Goal: Navigation & Orientation: Find specific page/section

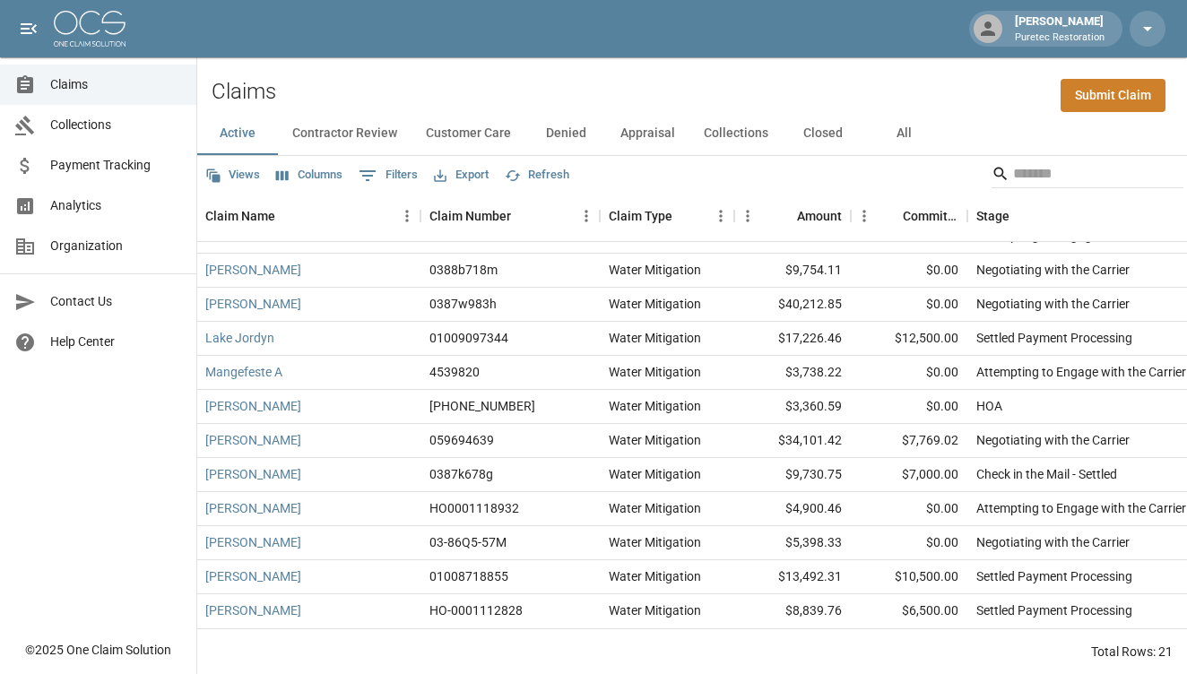
scroll to position [329, 1]
click at [123, 201] on span "Analytics" at bounding box center [116, 205] width 132 height 19
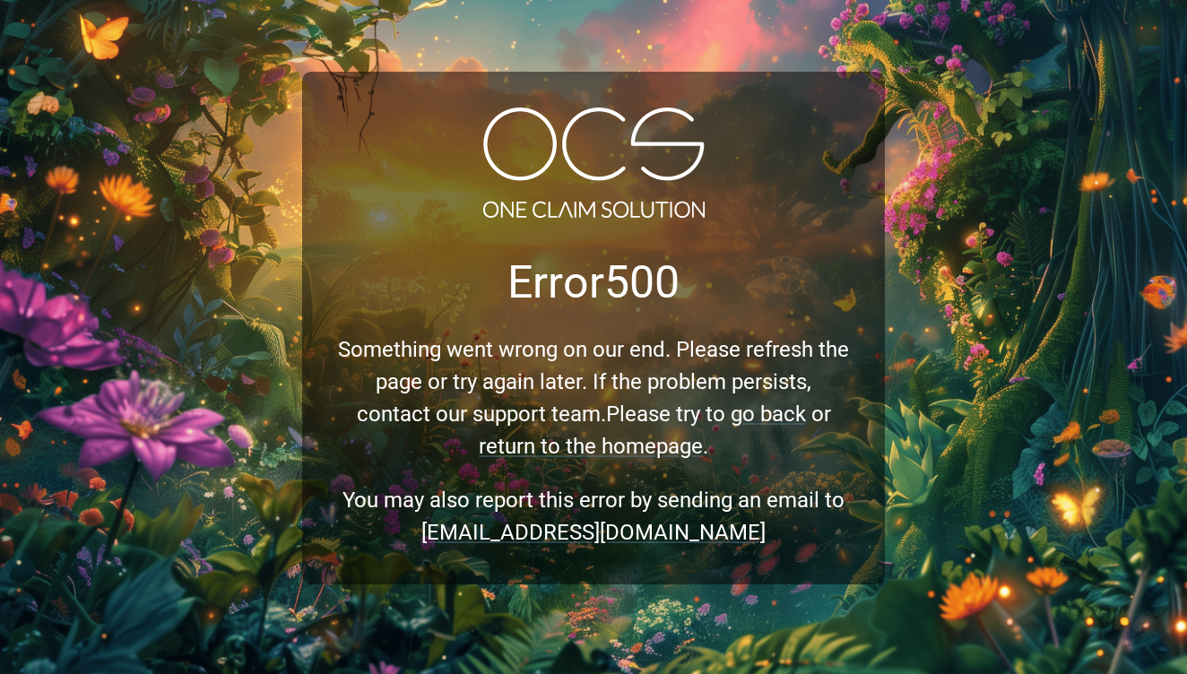
click at [972, 75] on div "Error 500 Something went wrong on our end. Please refresh the page or try again…" at bounding box center [593, 337] width 1187 height 674
click at [785, 179] on div at bounding box center [593, 166] width 511 height 117
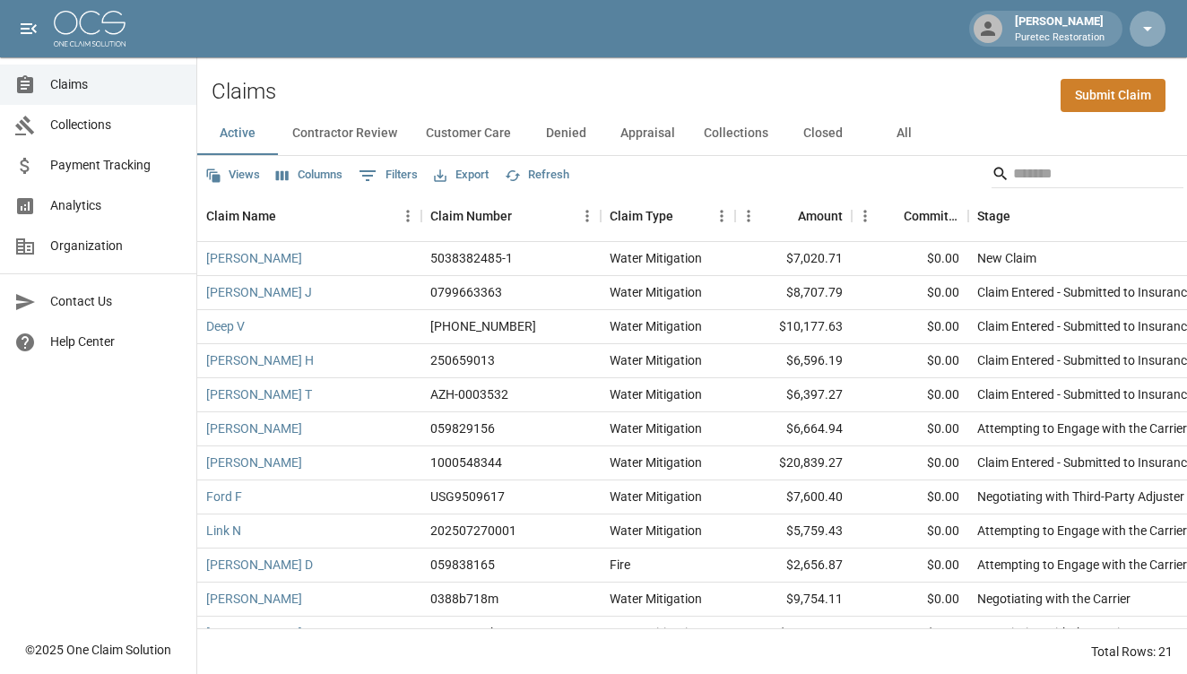
click at [1146, 34] on icon "button" at bounding box center [1148, 29] width 22 height 22
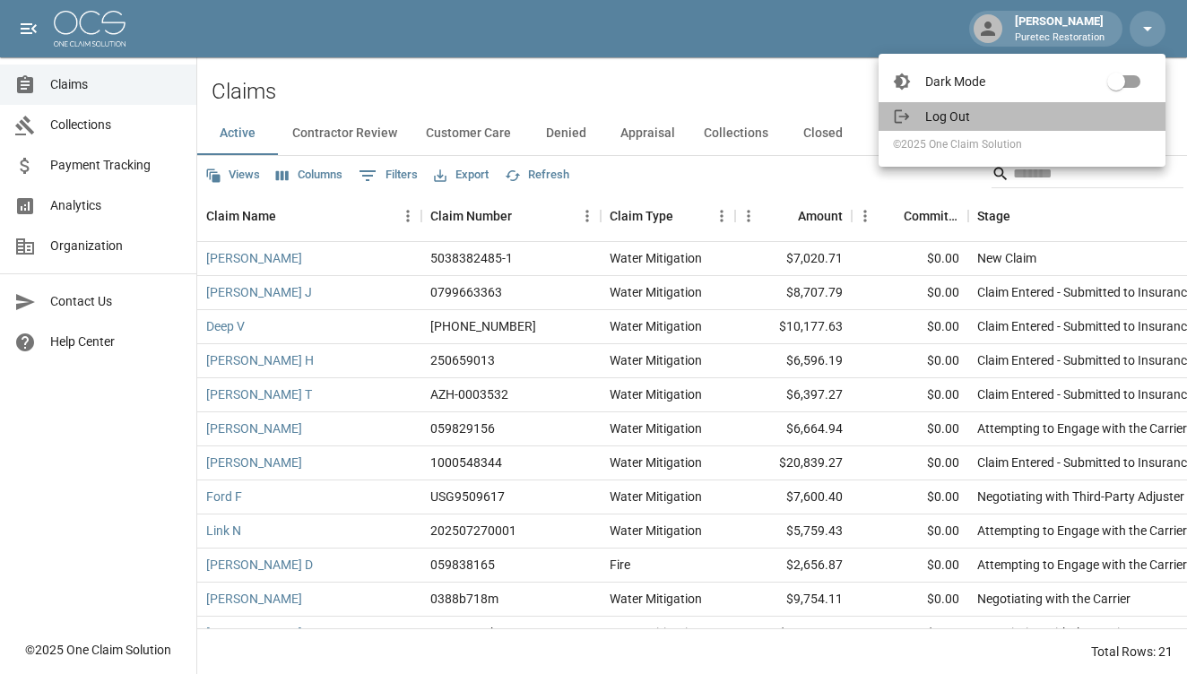
click at [1060, 109] on span "Log Out" at bounding box center [1039, 117] width 226 height 18
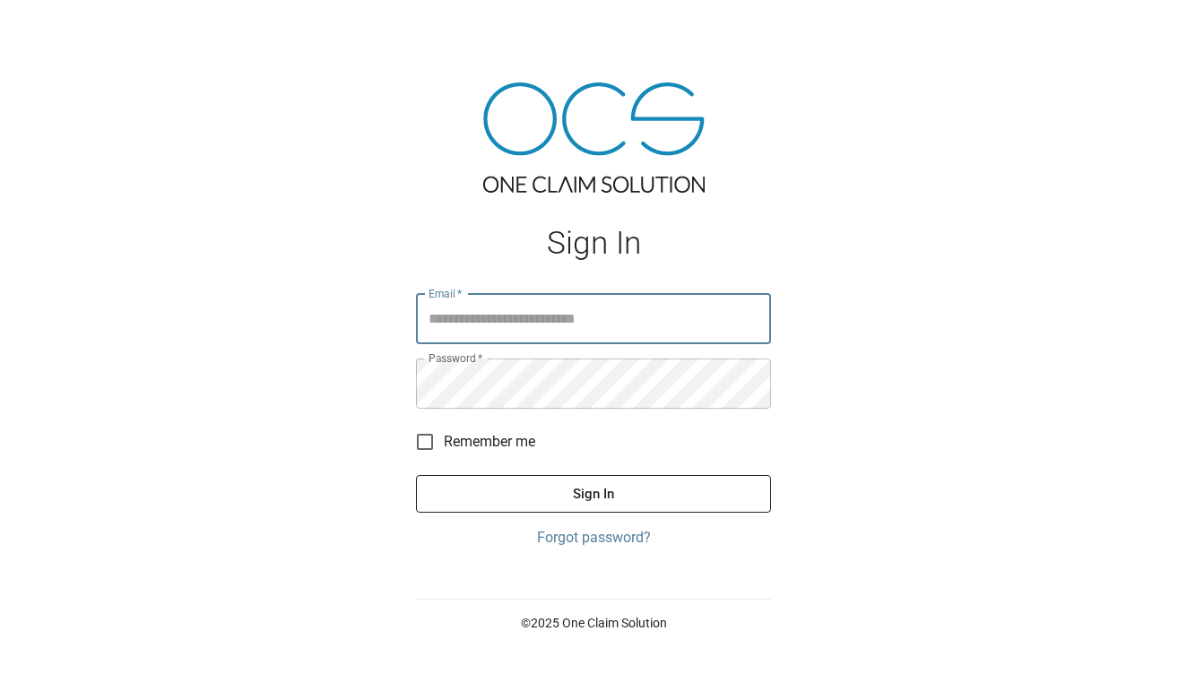
type input "**********"
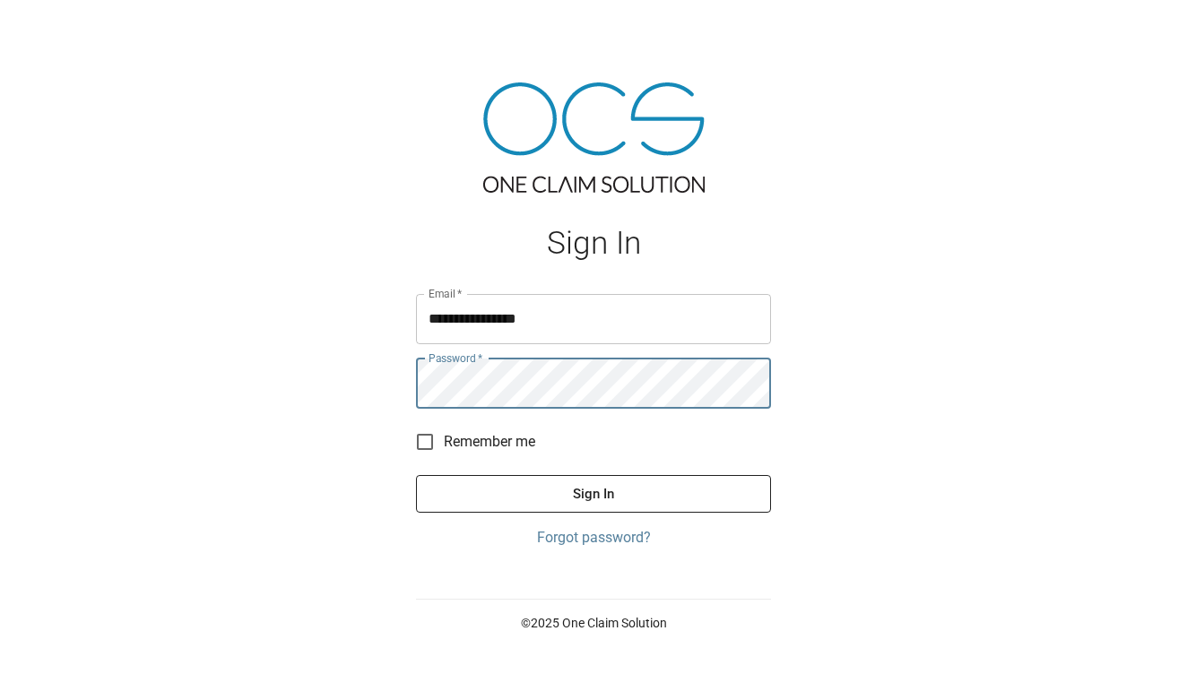
click at [627, 486] on button "Sign In" at bounding box center [593, 494] width 355 height 38
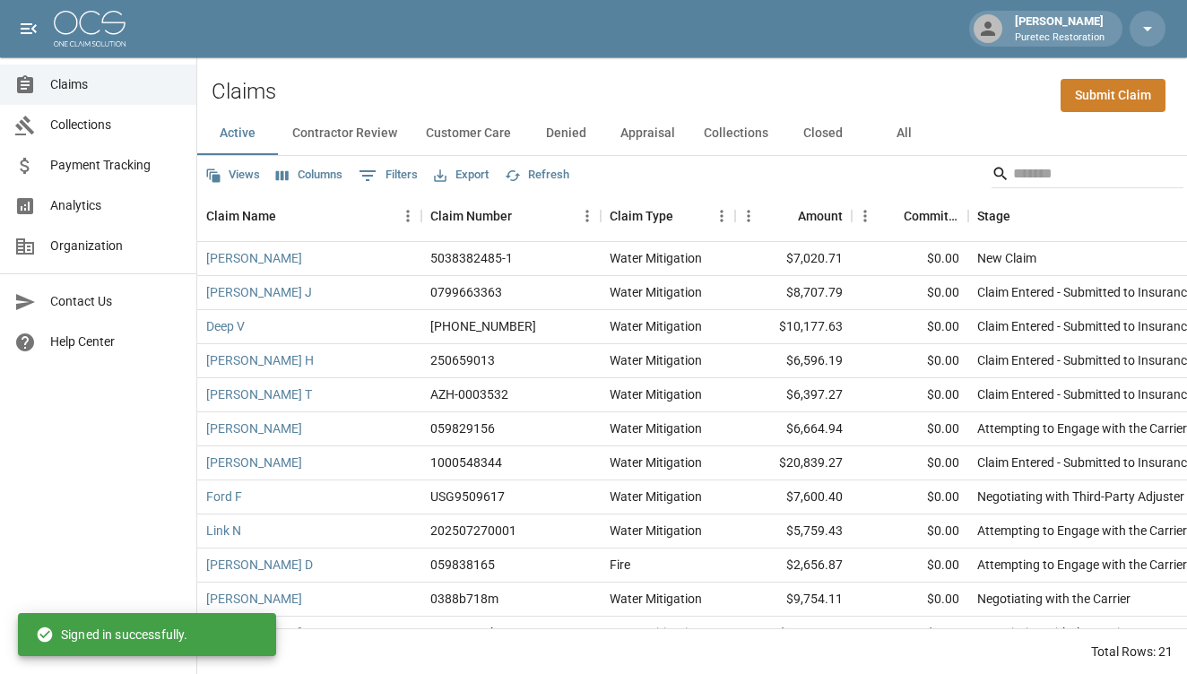
scroll to position [-1, 0]
